Goal: Task Accomplishment & Management: Manage account settings

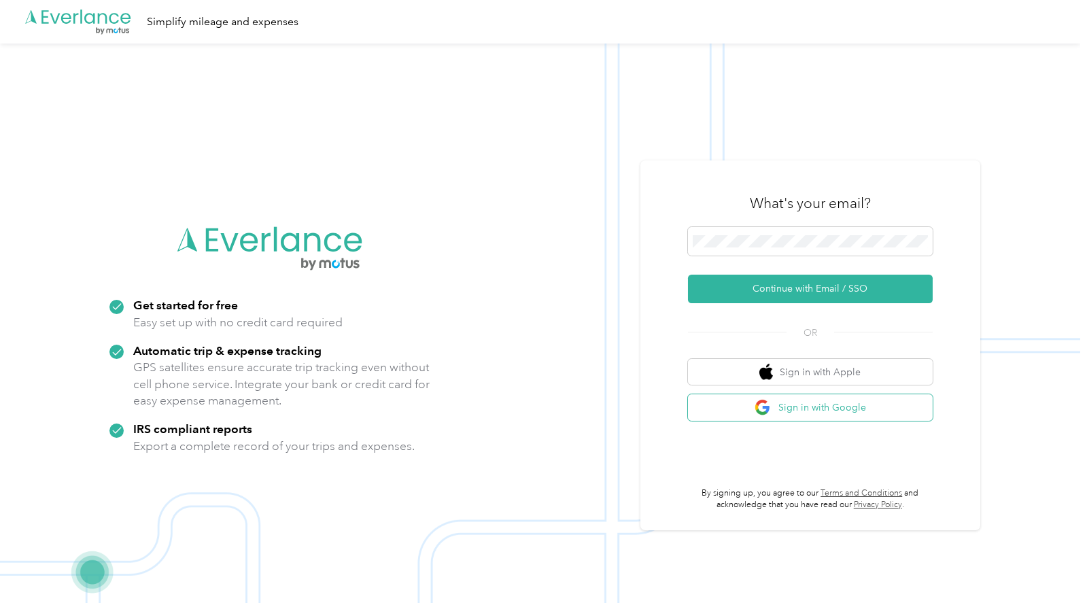
click at [801, 406] on button "Sign in with Google" at bounding box center [810, 407] width 245 height 27
